Goal: Transaction & Acquisition: Purchase product/service

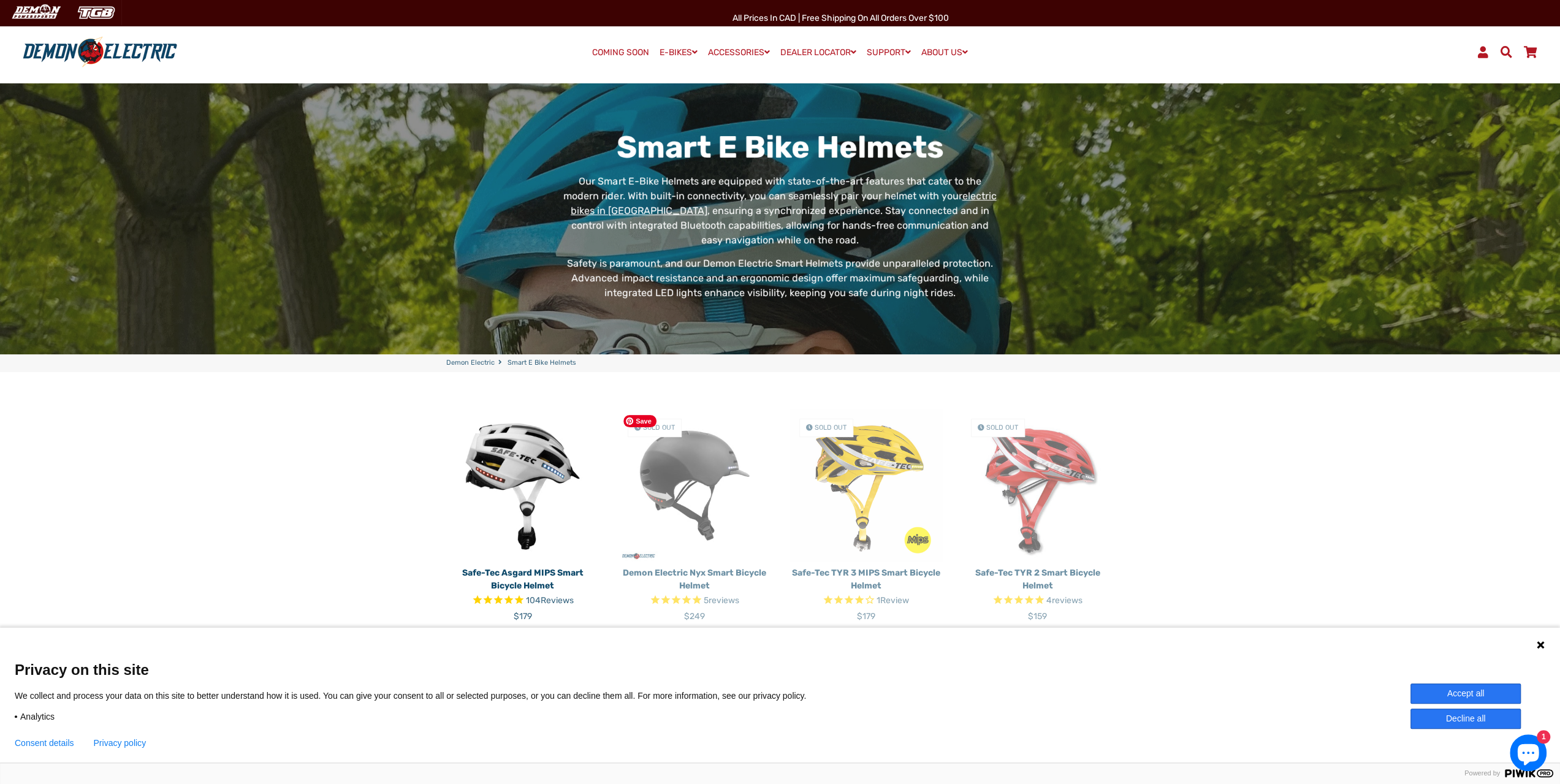
click at [692, 491] on img at bounding box center [694, 485] width 153 height 153
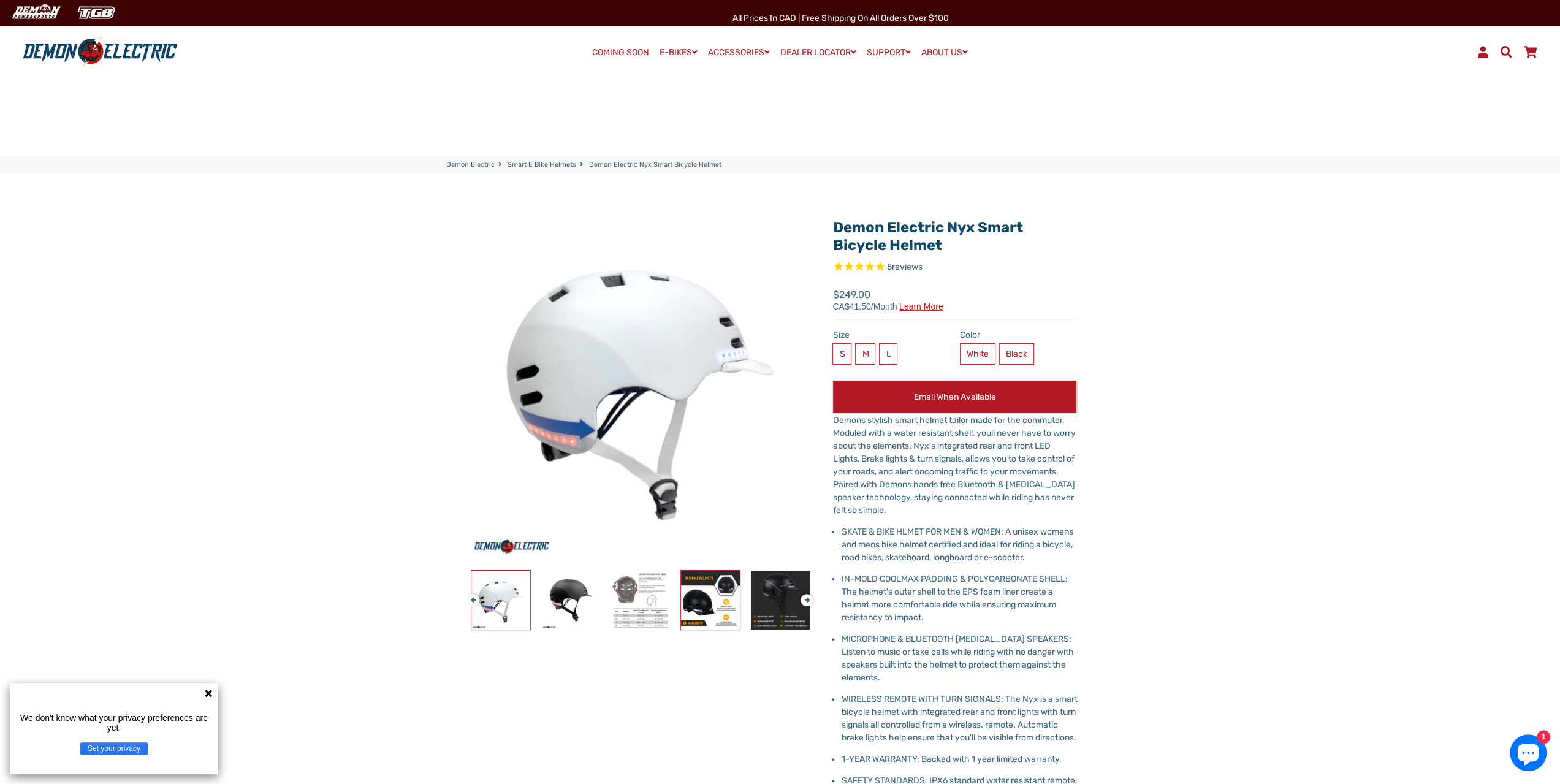
click at [693, 604] on img at bounding box center [710, 599] width 59 height 59
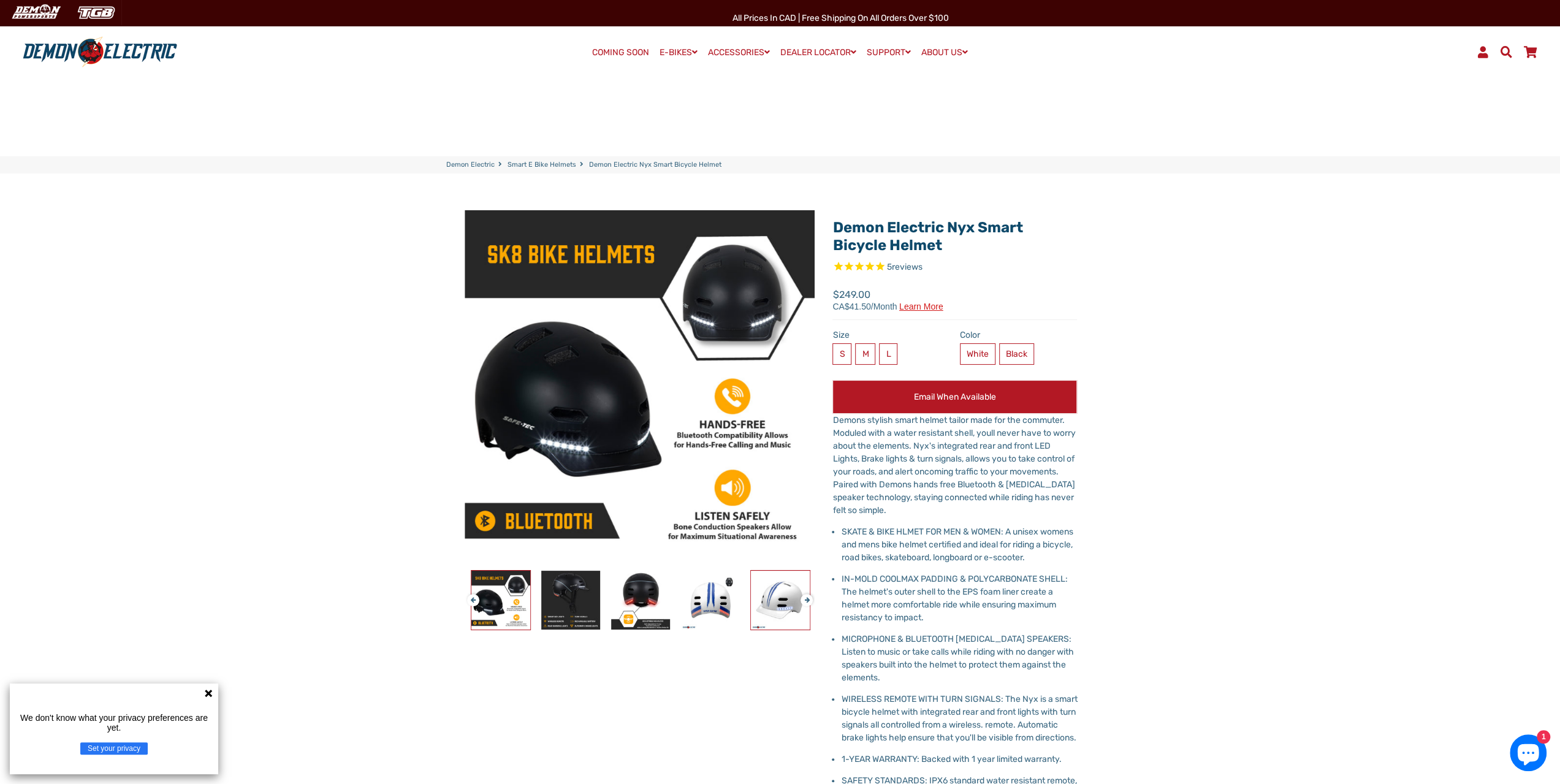
click at [786, 604] on img at bounding box center [780, 599] width 59 height 59
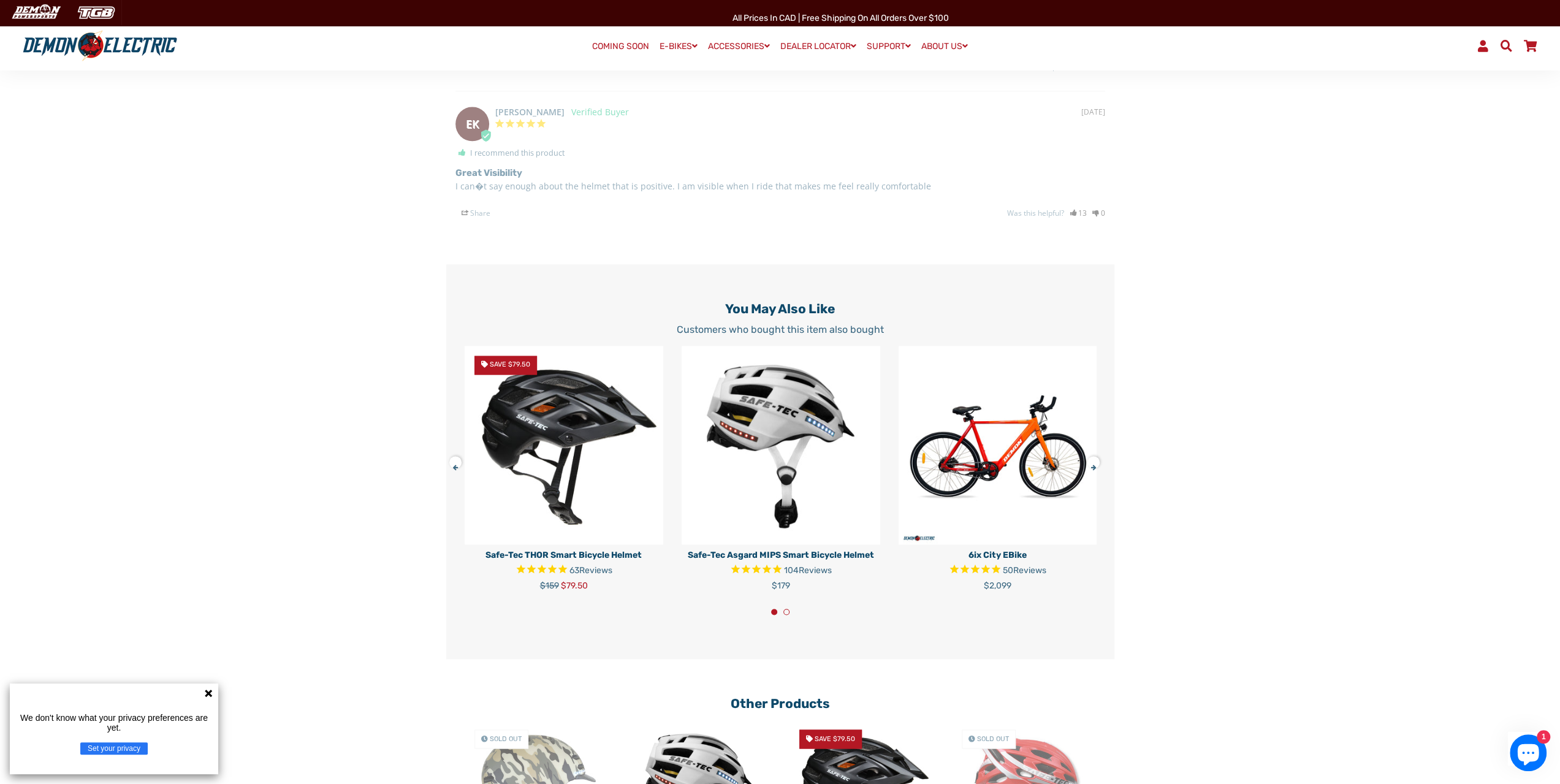
scroll to position [1354, 0]
